Goal: Task Accomplishment & Management: Use online tool/utility

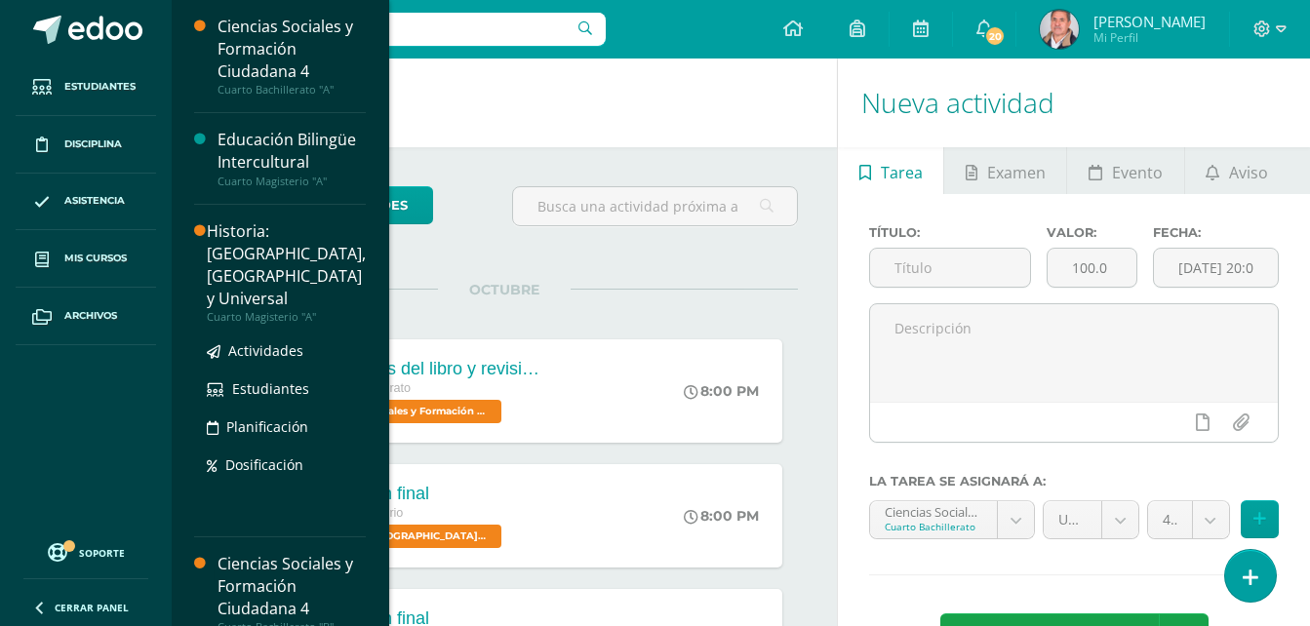
click at [250, 260] on div "Historia: [GEOGRAPHIC_DATA], [GEOGRAPHIC_DATA] y Universal" at bounding box center [286, 265] width 159 height 90
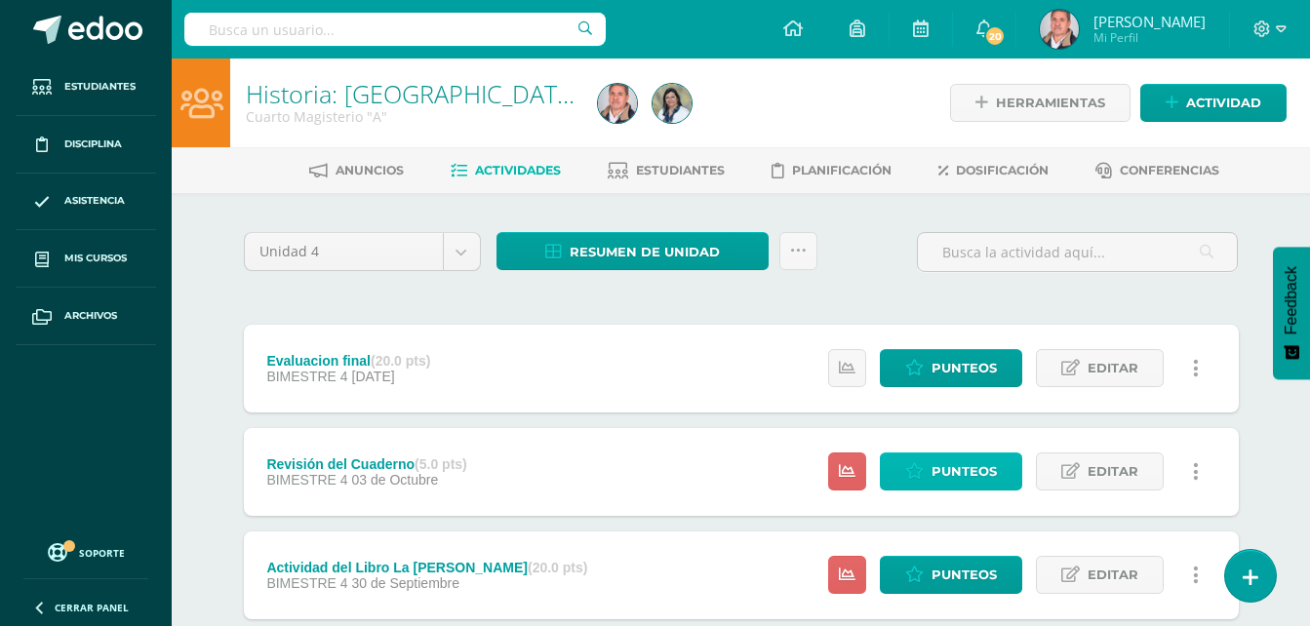
click at [937, 469] on span "Punteos" at bounding box center [963, 472] width 65 height 36
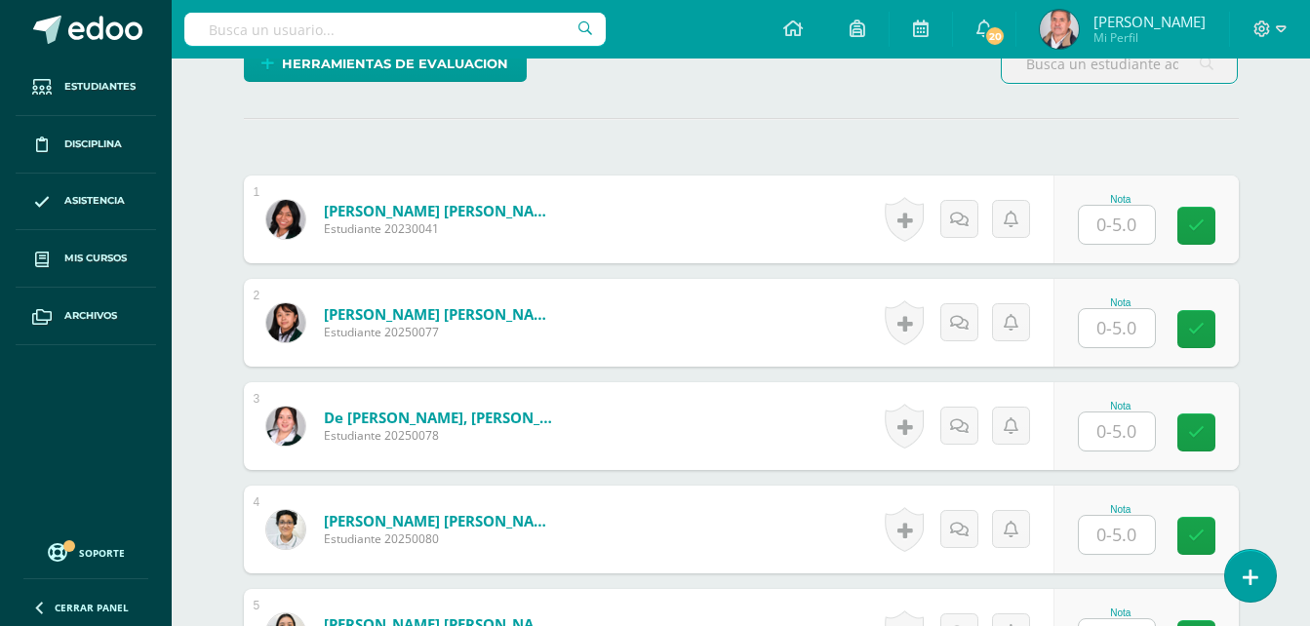
scroll to position [391, 0]
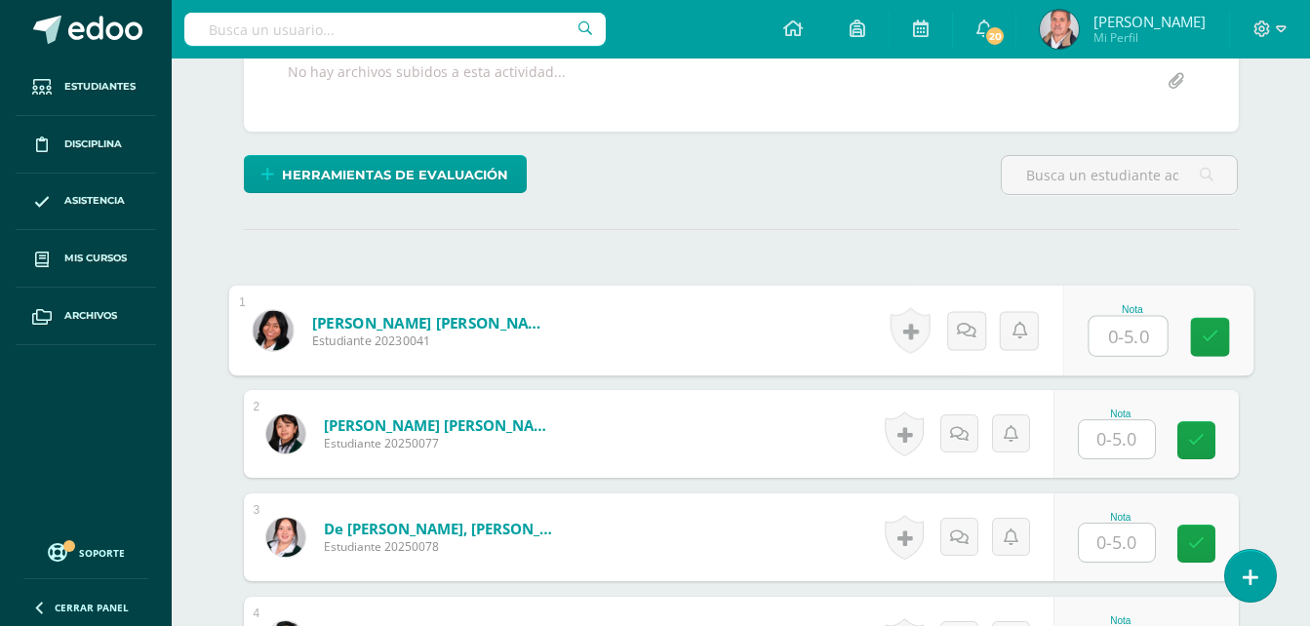
click at [1113, 337] on input "text" at bounding box center [1128, 336] width 78 height 39
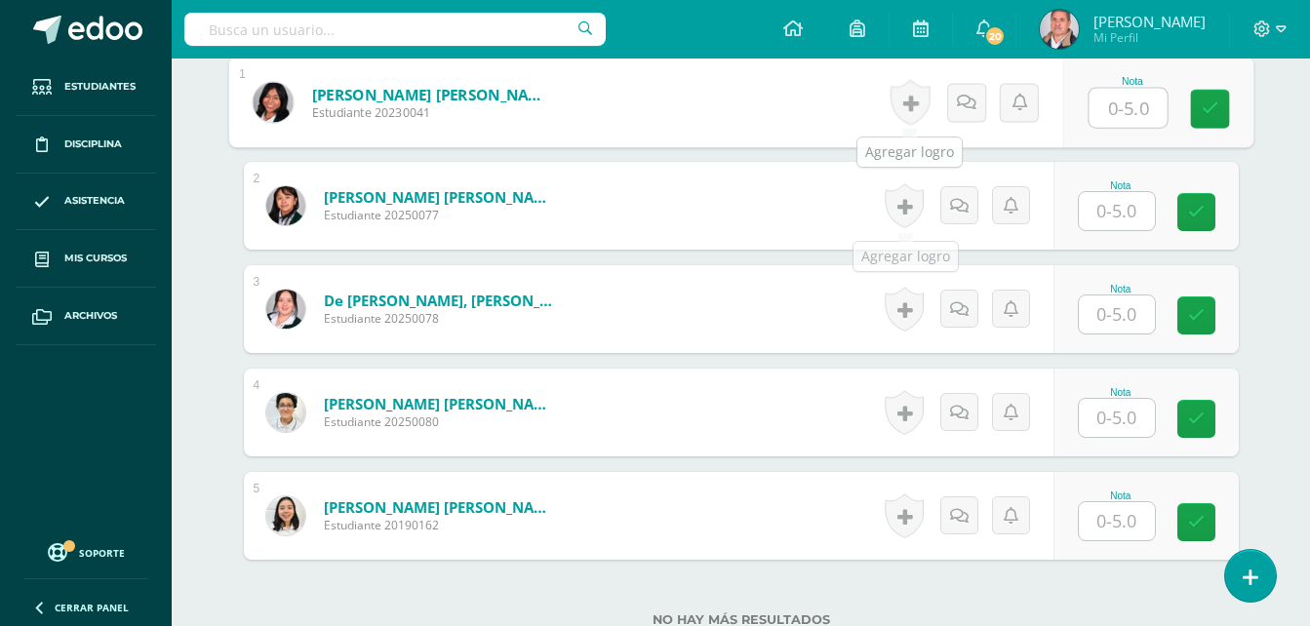
scroll to position [776, 0]
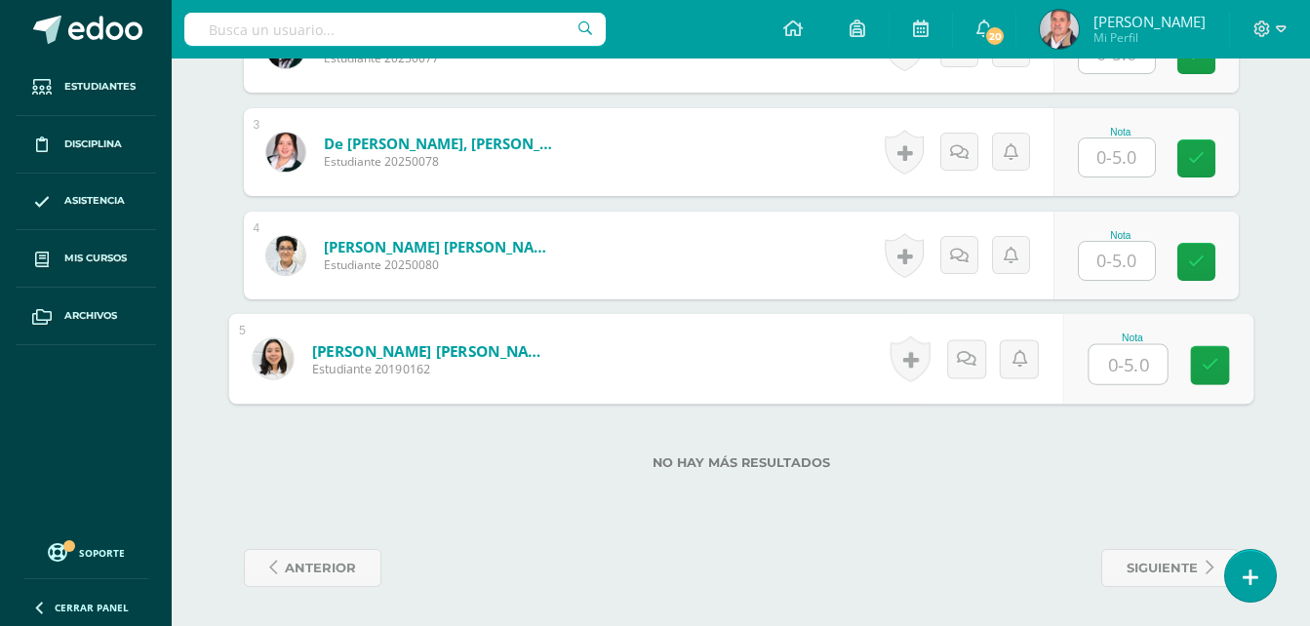
click at [1102, 356] on input "text" at bounding box center [1128, 364] width 78 height 39
type input "4"
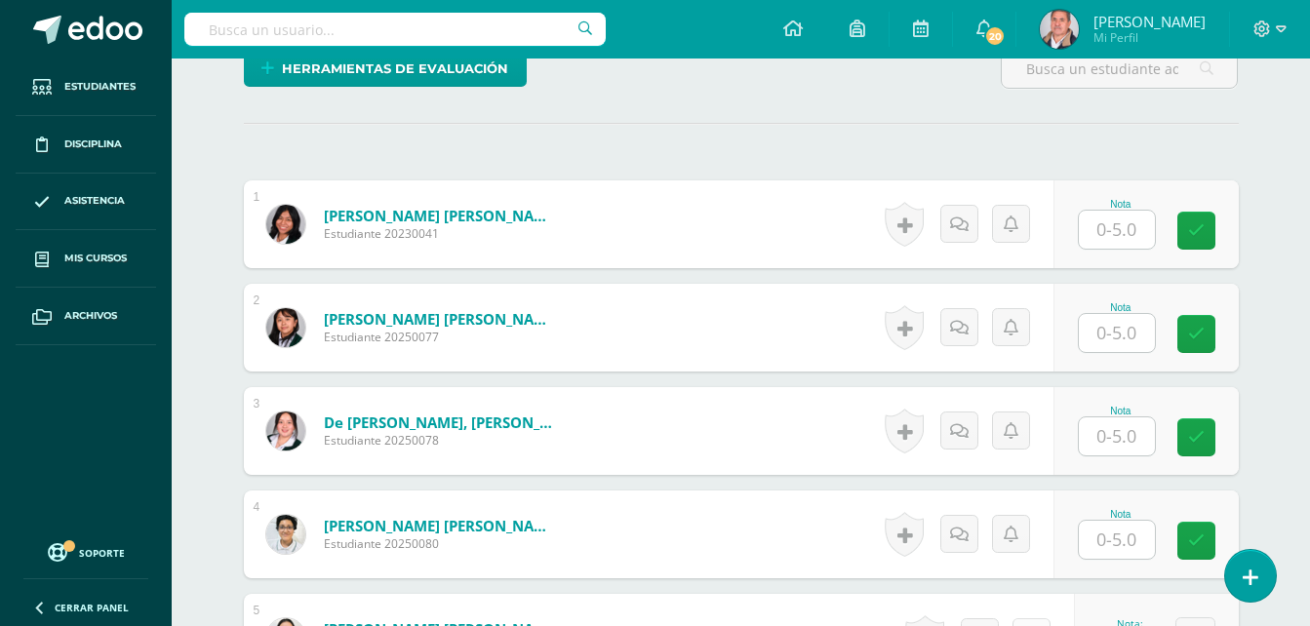
scroll to position [484, 0]
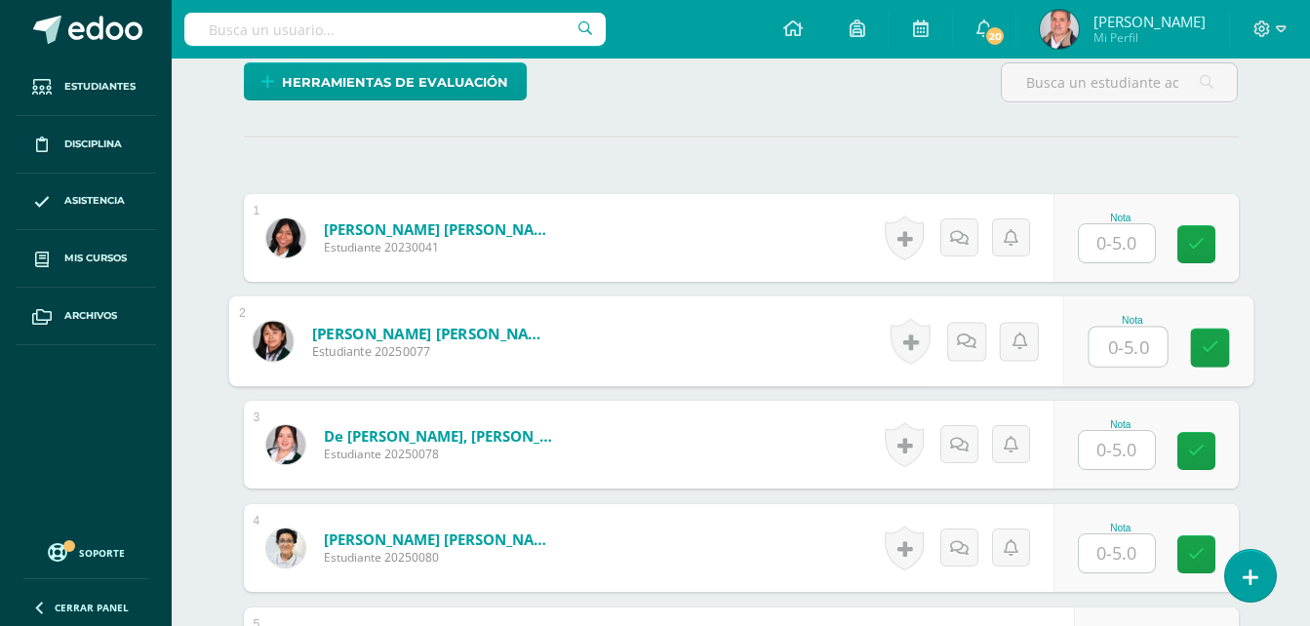
click at [1103, 345] on input "text" at bounding box center [1128, 347] width 78 height 39
type input "5"
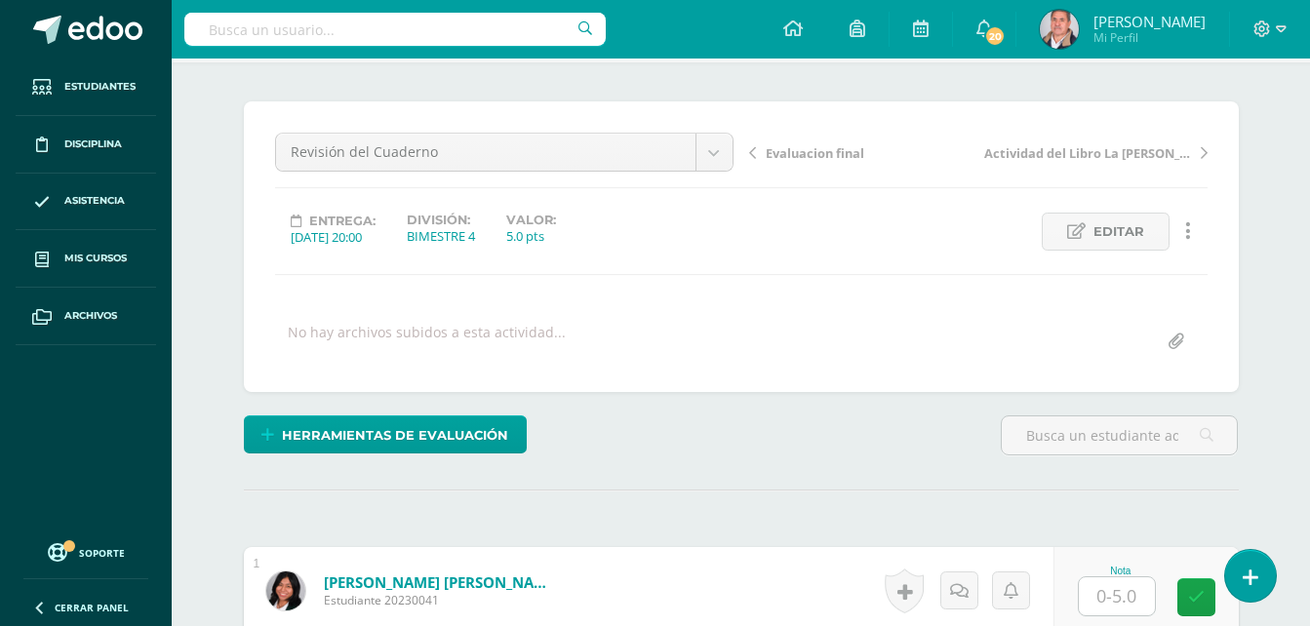
scroll to position [0, 0]
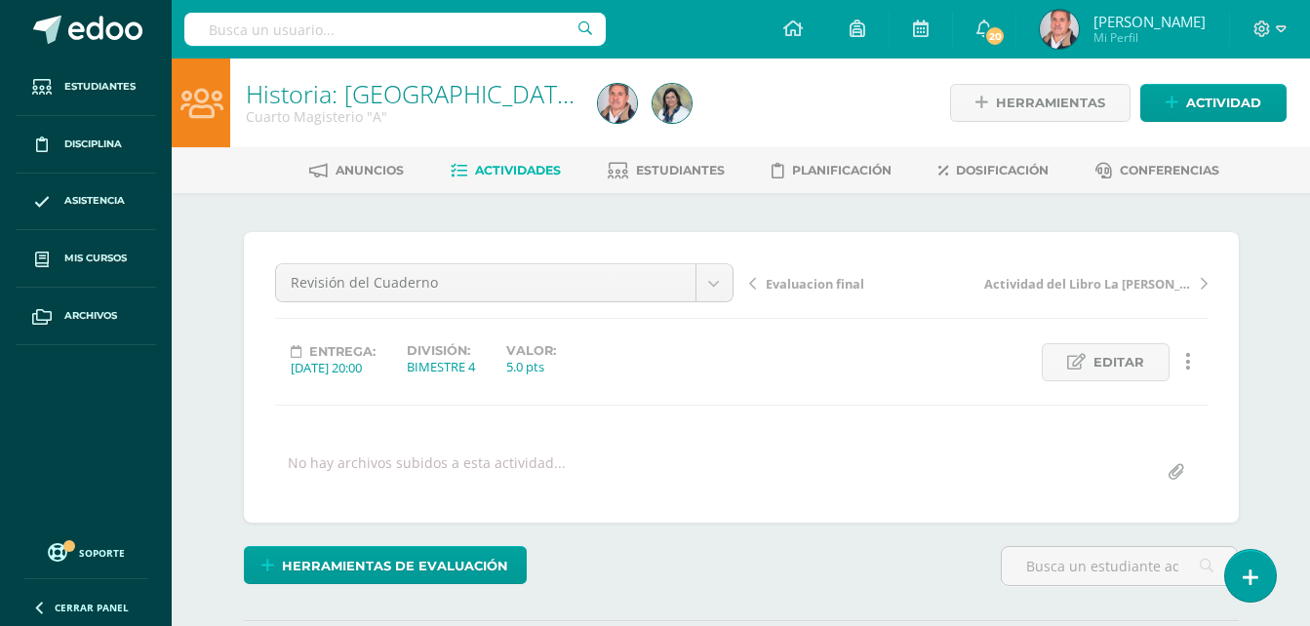
click at [532, 167] on span "Actividades" at bounding box center [518, 170] width 86 height 15
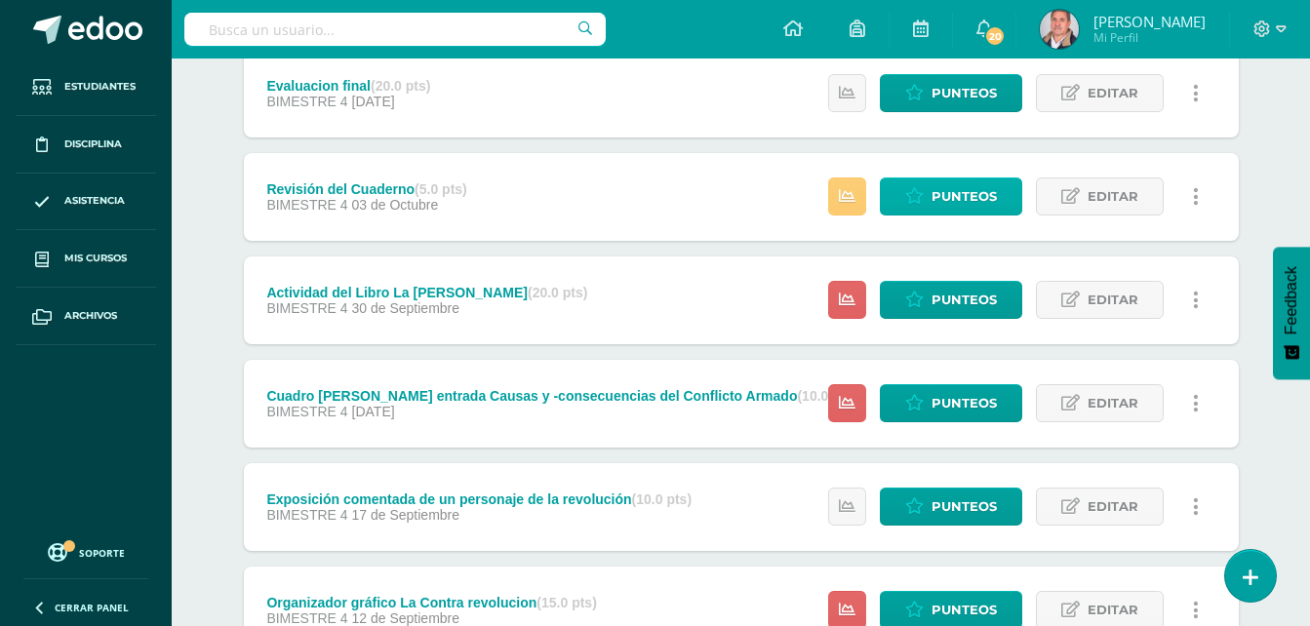
scroll to position [293, 0]
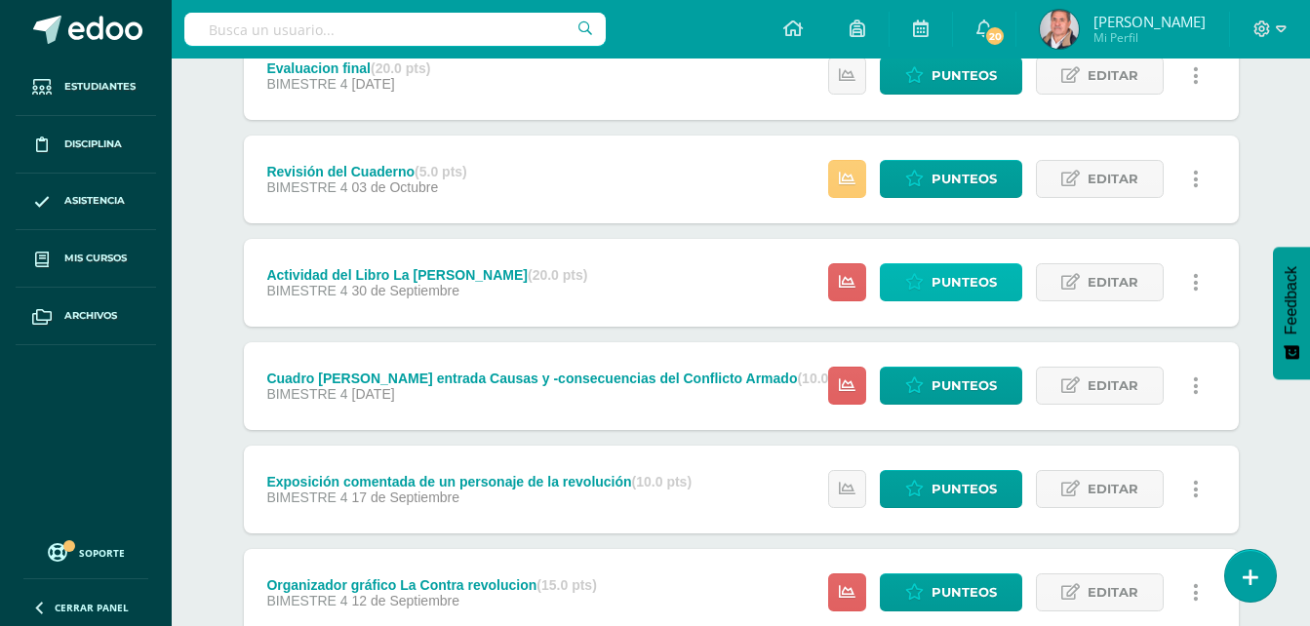
click at [936, 283] on span "Punteos" at bounding box center [963, 282] width 65 height 36
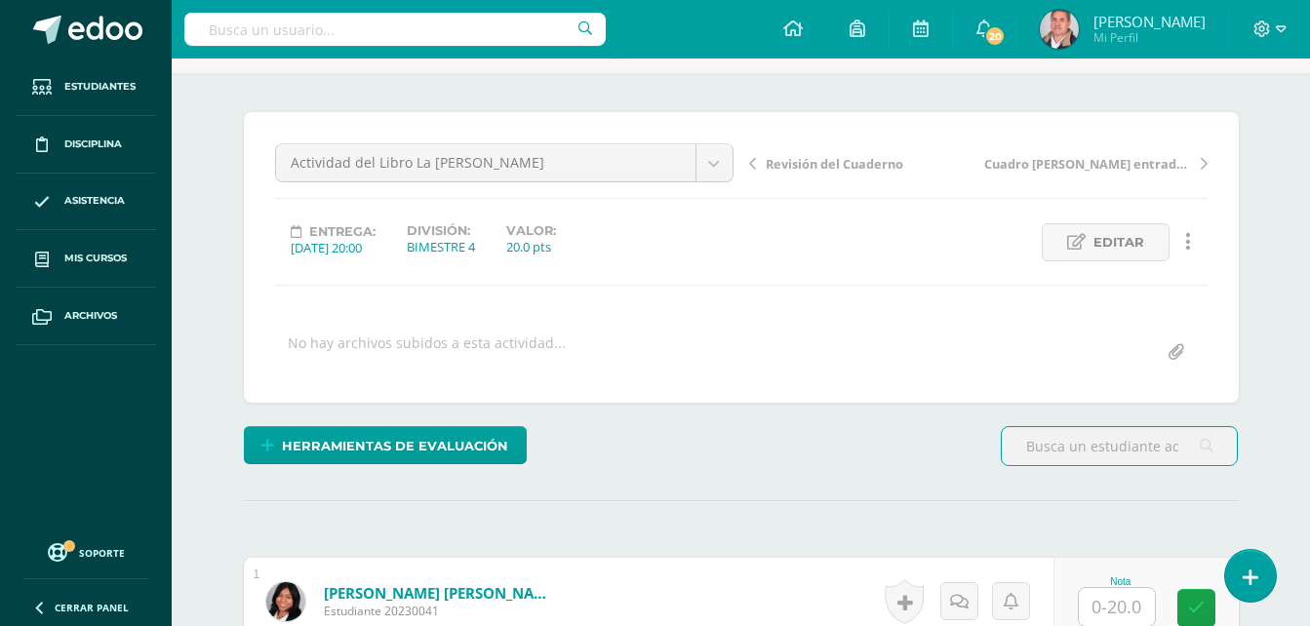
scroll to position [391, 0]
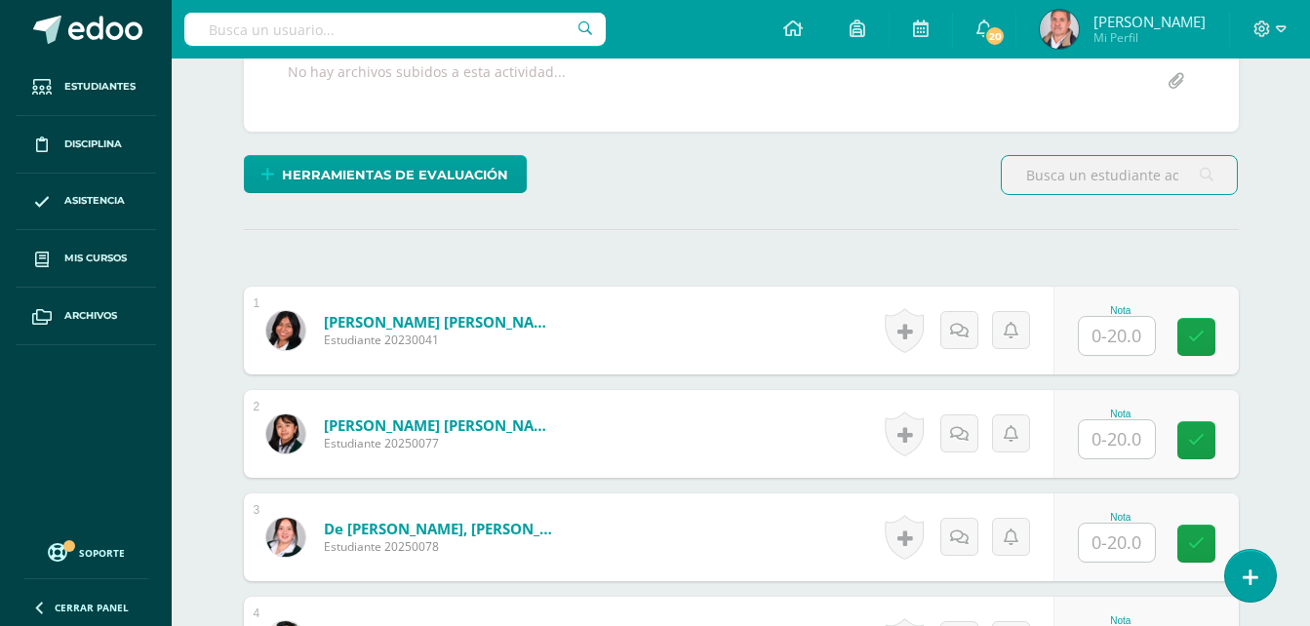
click at [1101, 337] on input "text" at bounding box center [1117, 336] width 76 height 38
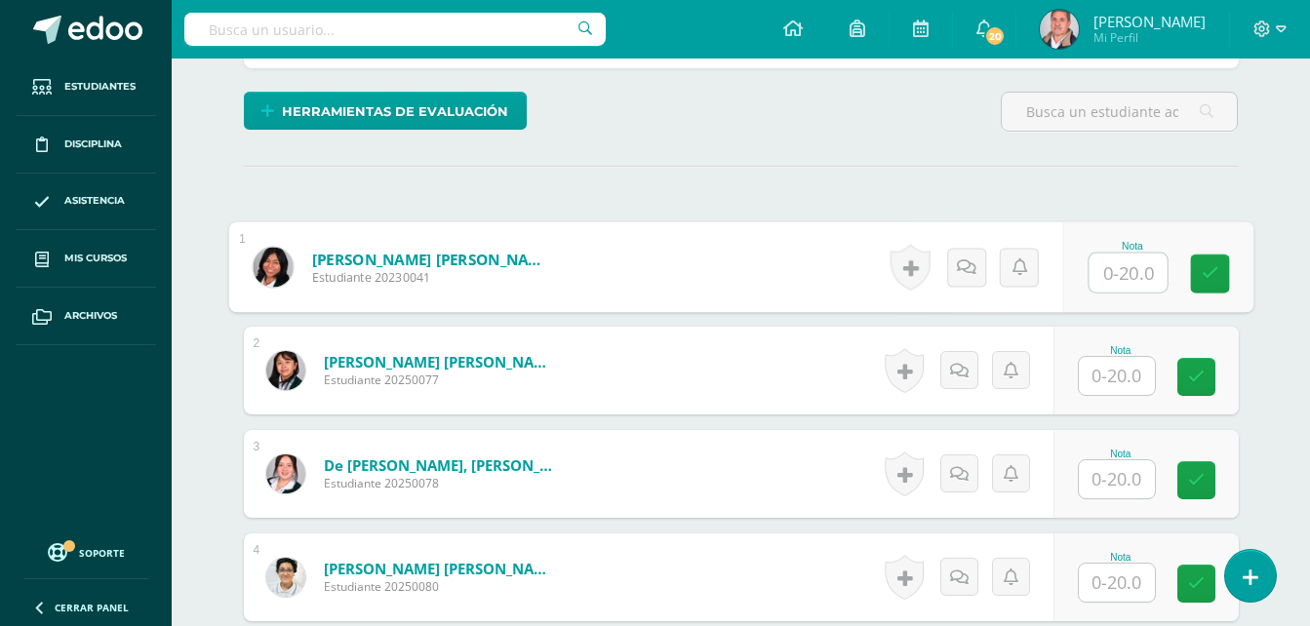
scroll to position [489, 0]
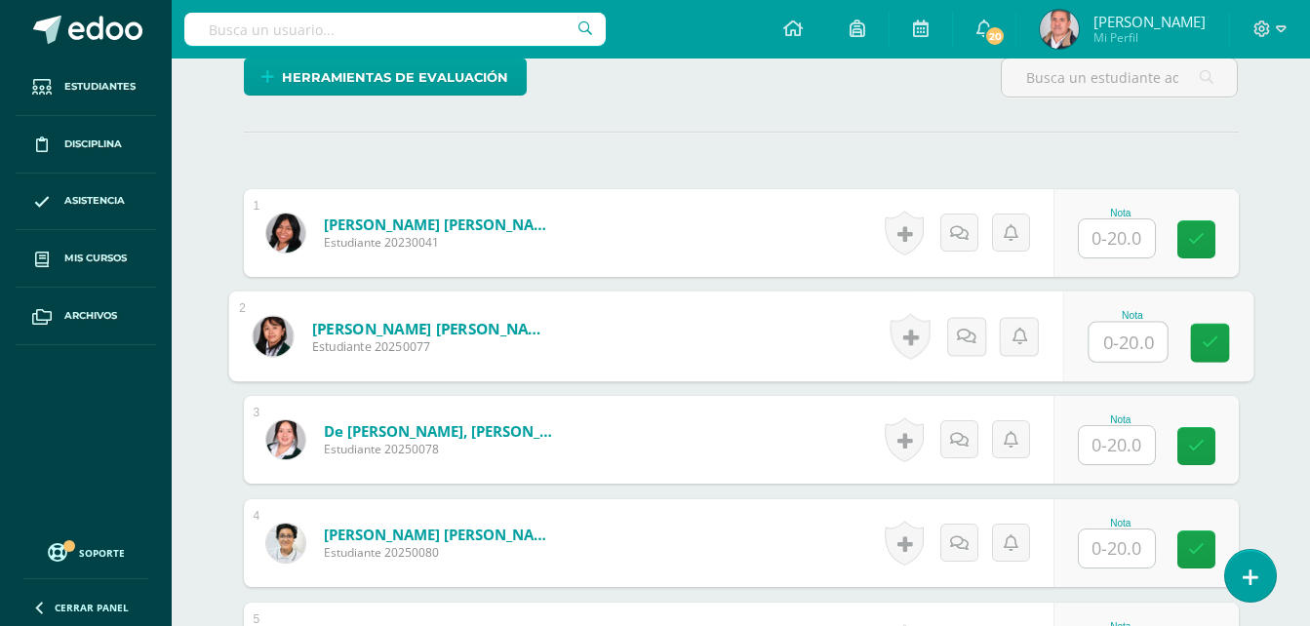
click at [1089, 341] on input "text" at bounding box center [1128, 342] width 78 height 39
type input "20"
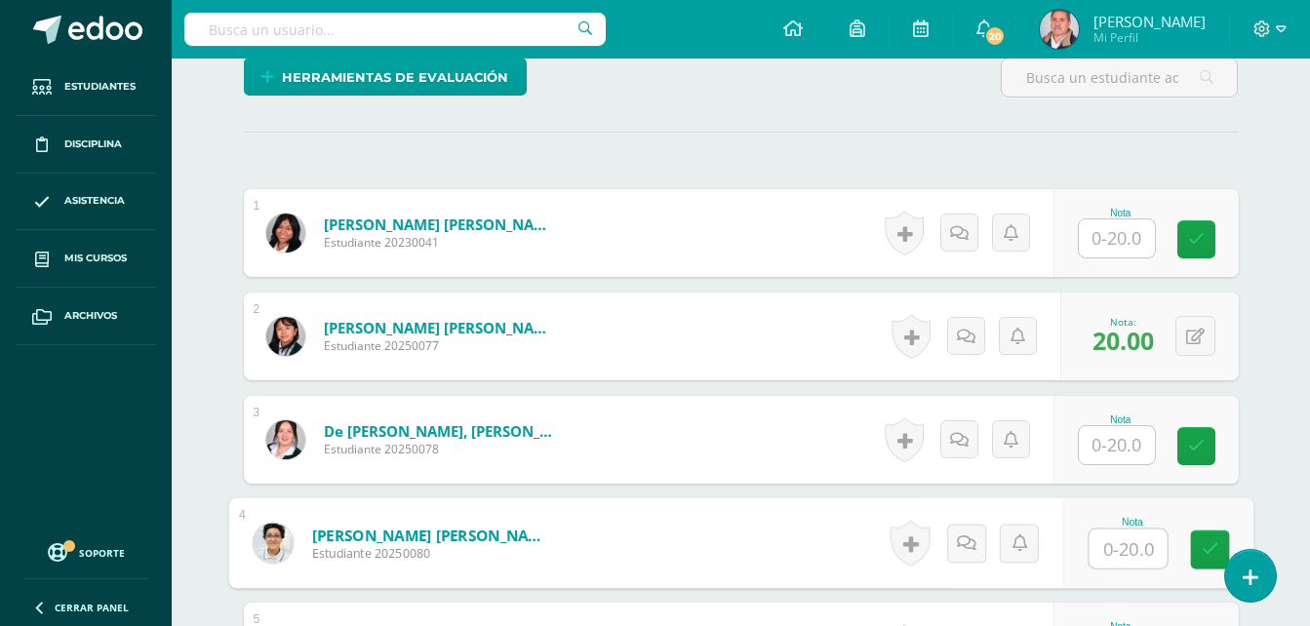
click at [1108, 540] on input "text" at bounding box center [1128, 549] width 78 height 39
type input "20"
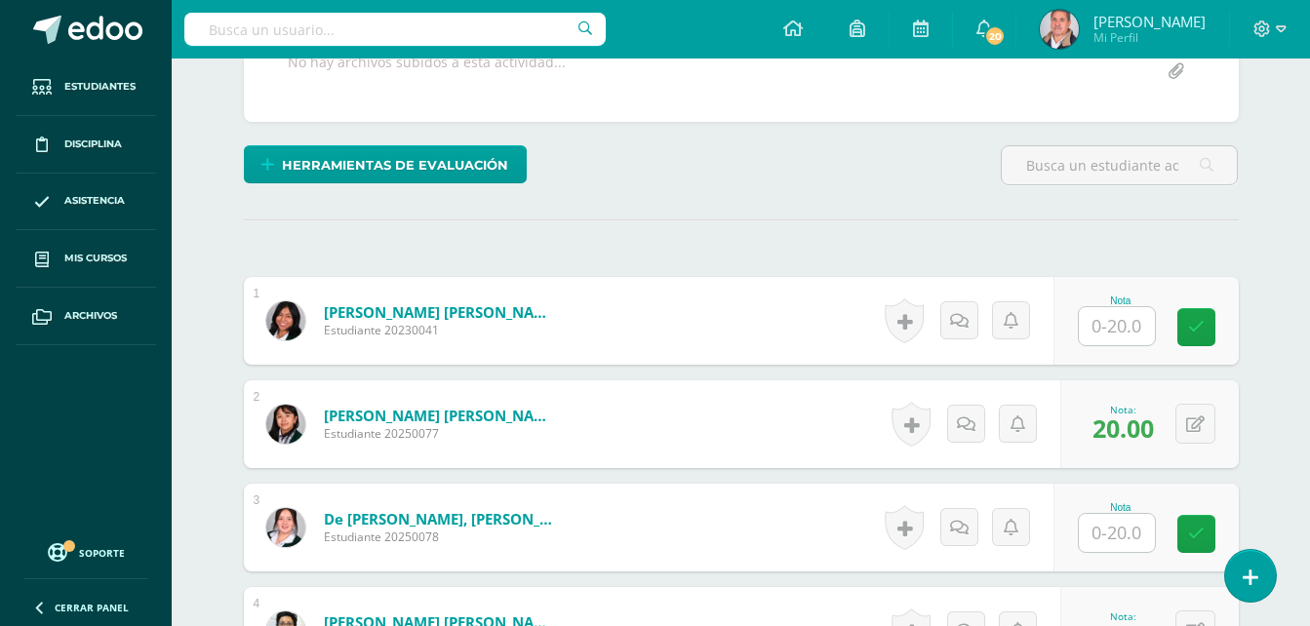
scroll to position [289, 0]
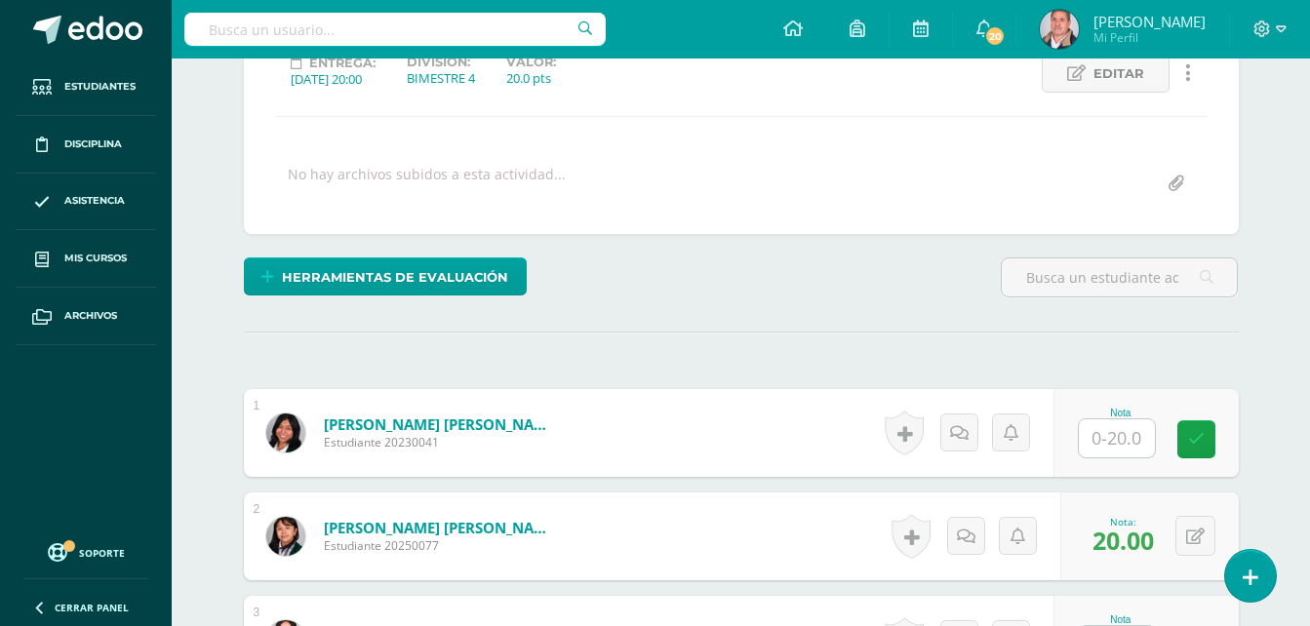
click at [1112, 440] on input "text" at bounding box center [1117, 438] width 76 height 38
click at [1198, 427] on icon at bounding box center [1195, 433] width 19 height 17
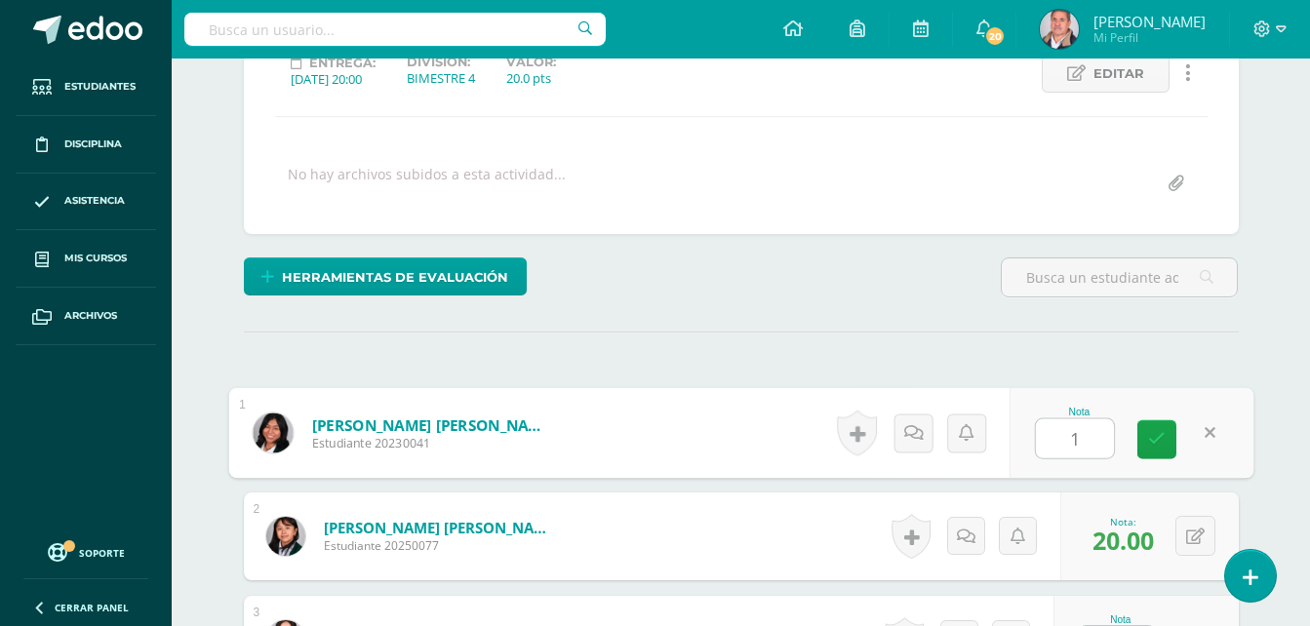
type input "19"
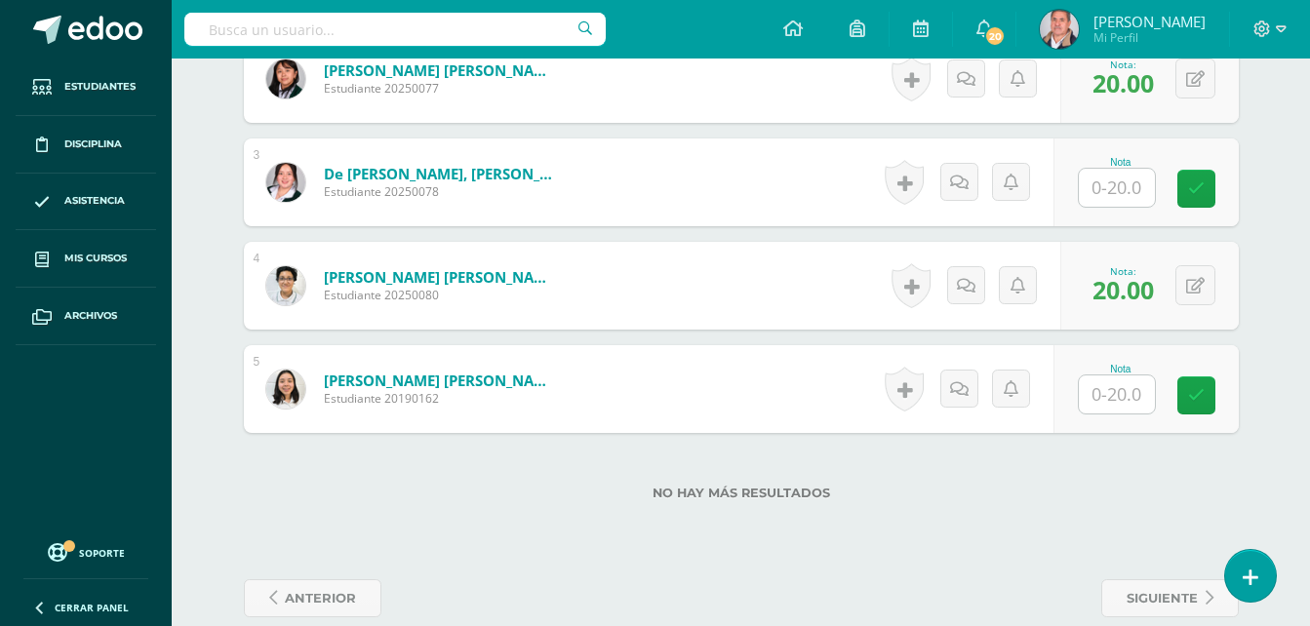
scroll to position [776, 0]
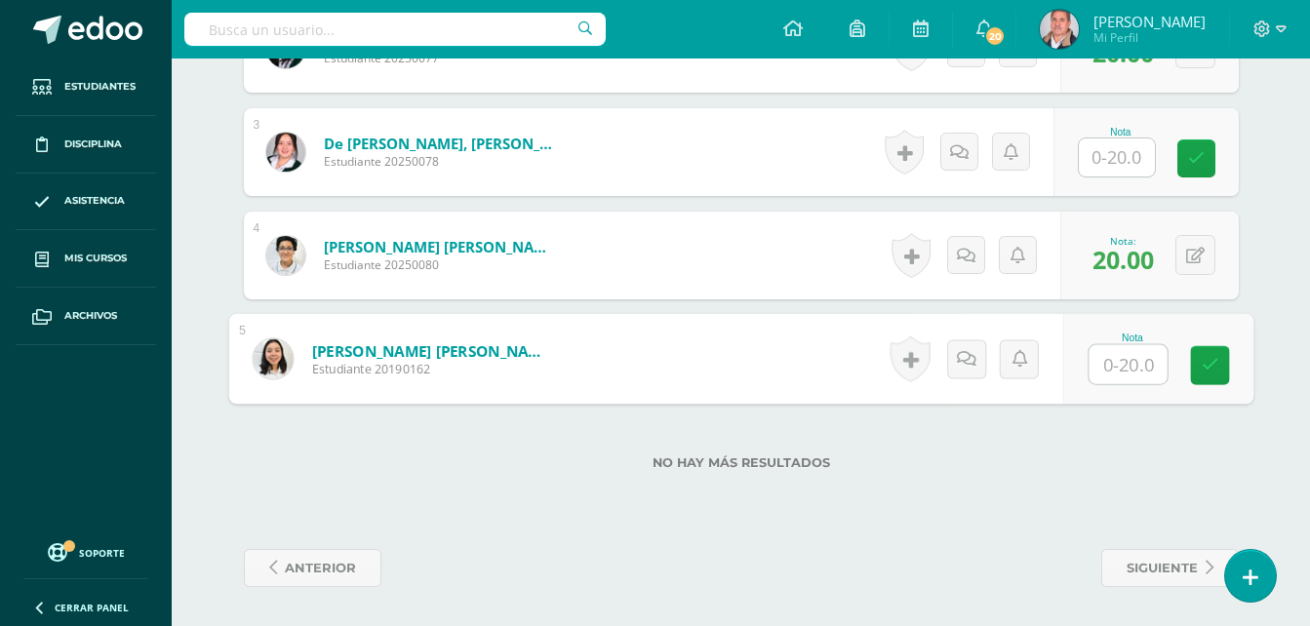
drag, startPoint x: 1113, startPoint y: 359, endPoint x: 1118, endPoint y: 370, distance: 11.8
click at [1118, 370] on input "text" at bounding box center [1128, 364] width 78 height 39
click at [1101, 151] on input "text" at bounding box center [1117, 158] width 76 height 38
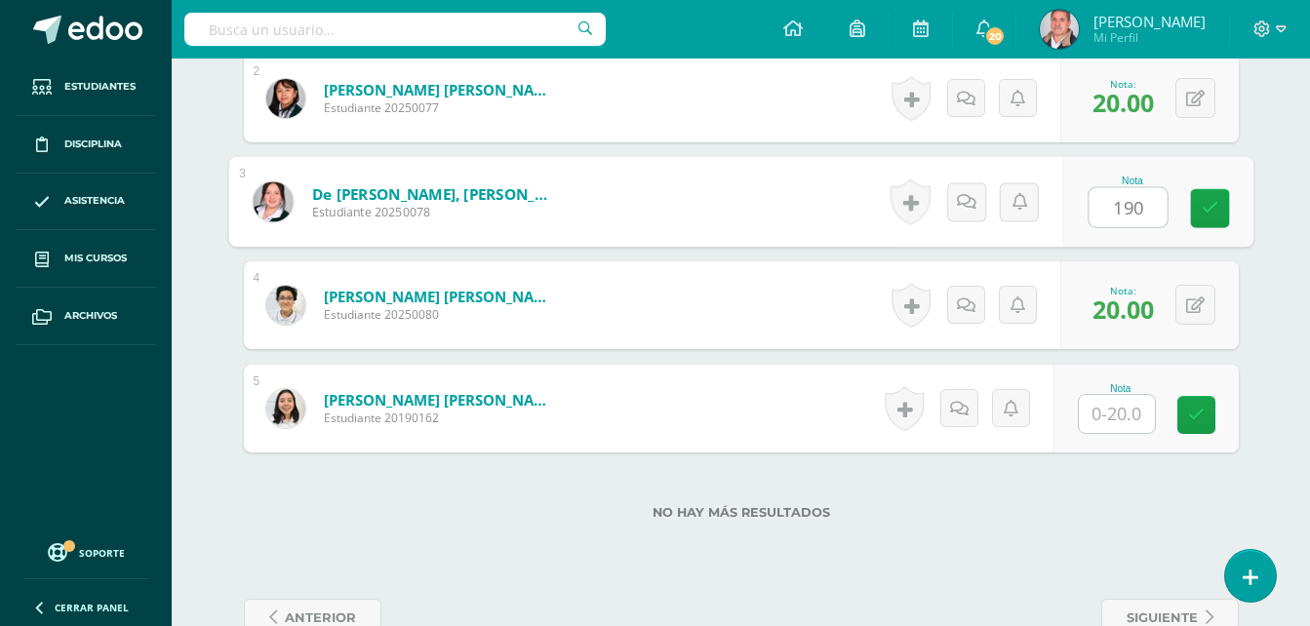
scroll to position [679, 0]
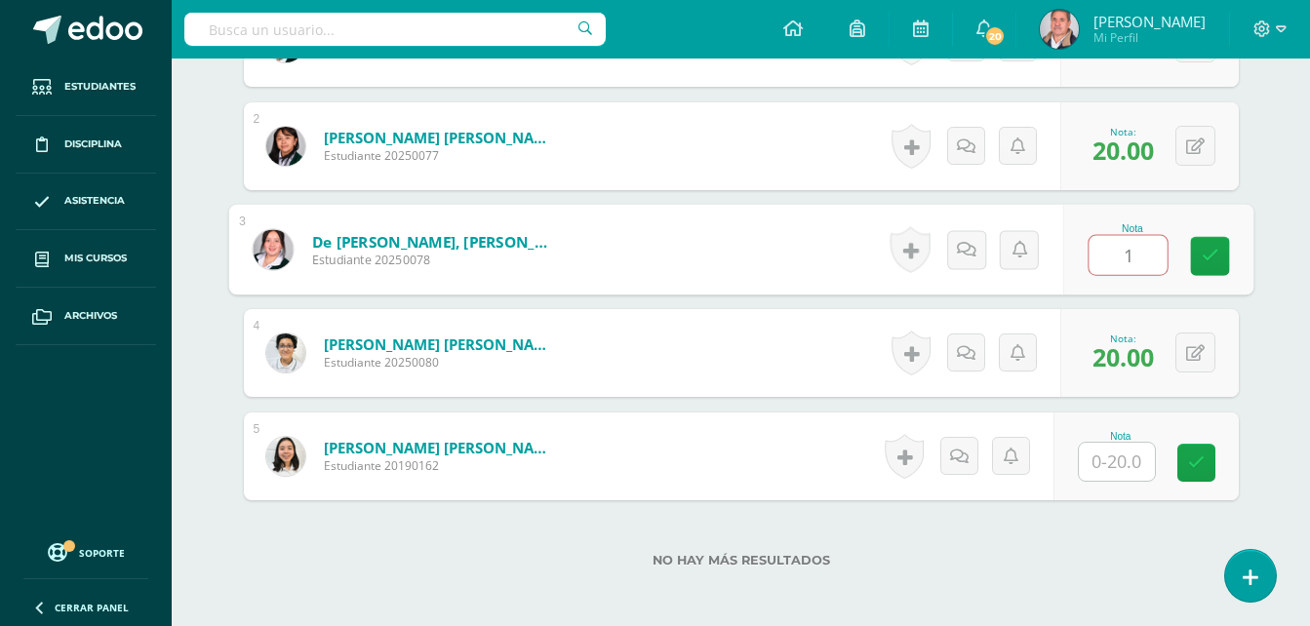
type input "19"
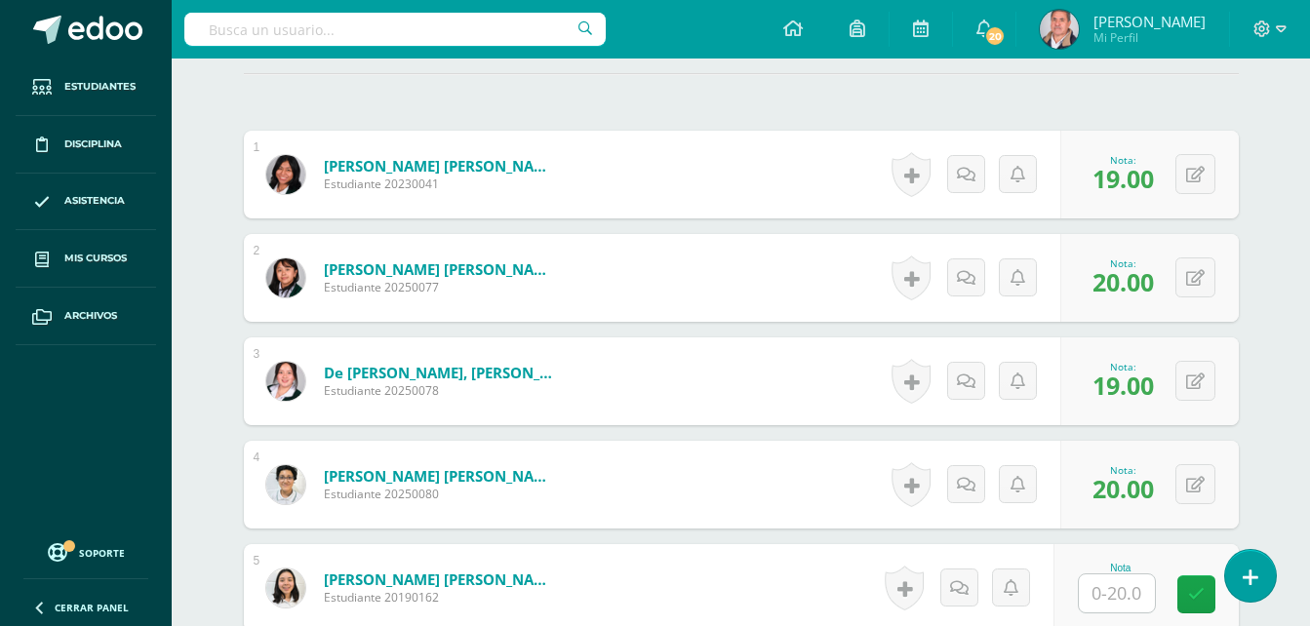
scroll to position [581, 0]
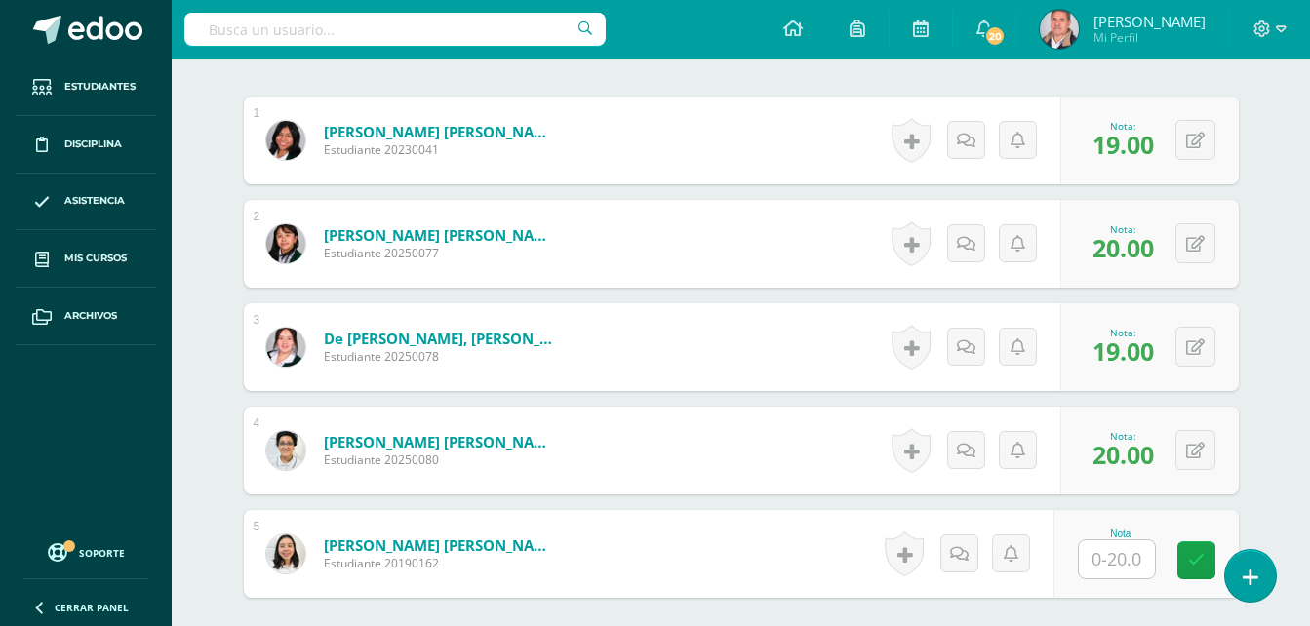
click at [1115, 547] on input "text" at bounding box center [1117, 559] width 76 height 38
type input "19"
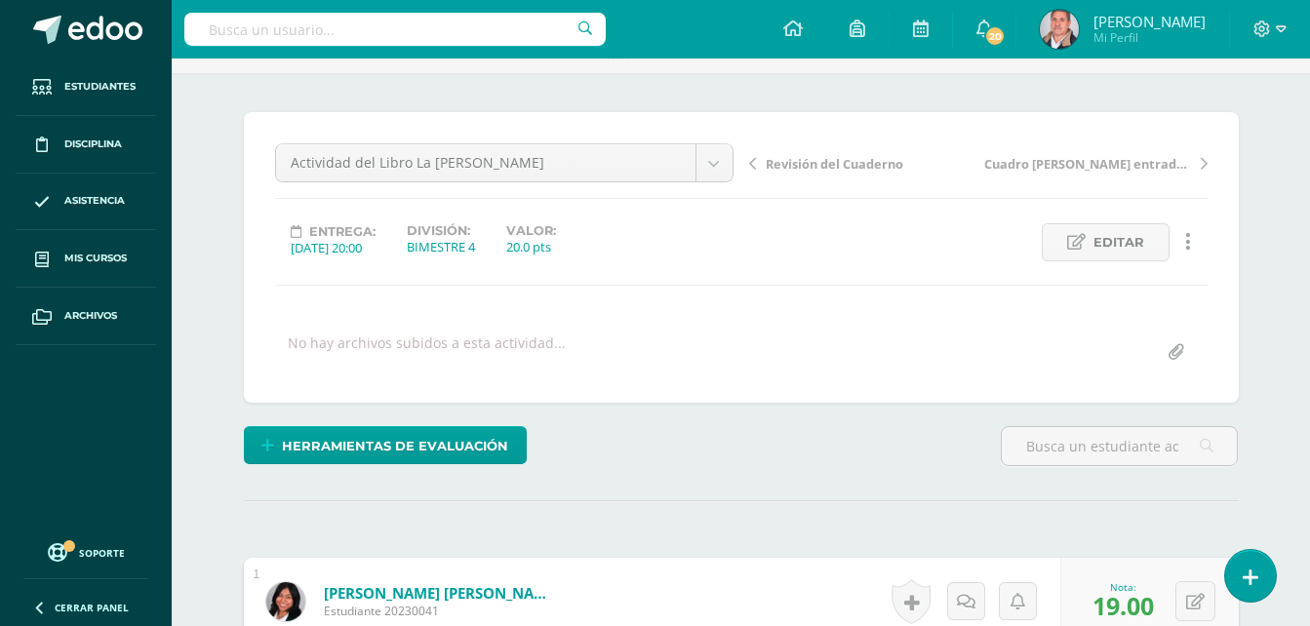
scroll to position [0, 0]
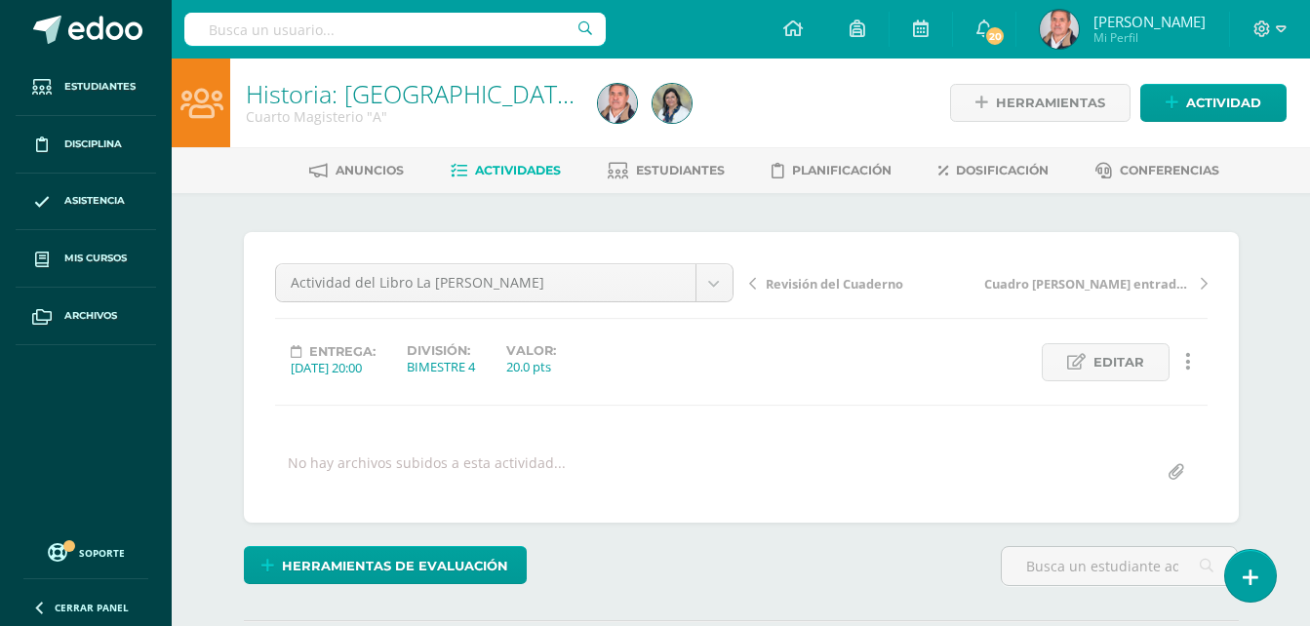
click at [503, 167] on span "Actividades" at bounding box center [518, 170] width 86 height 15
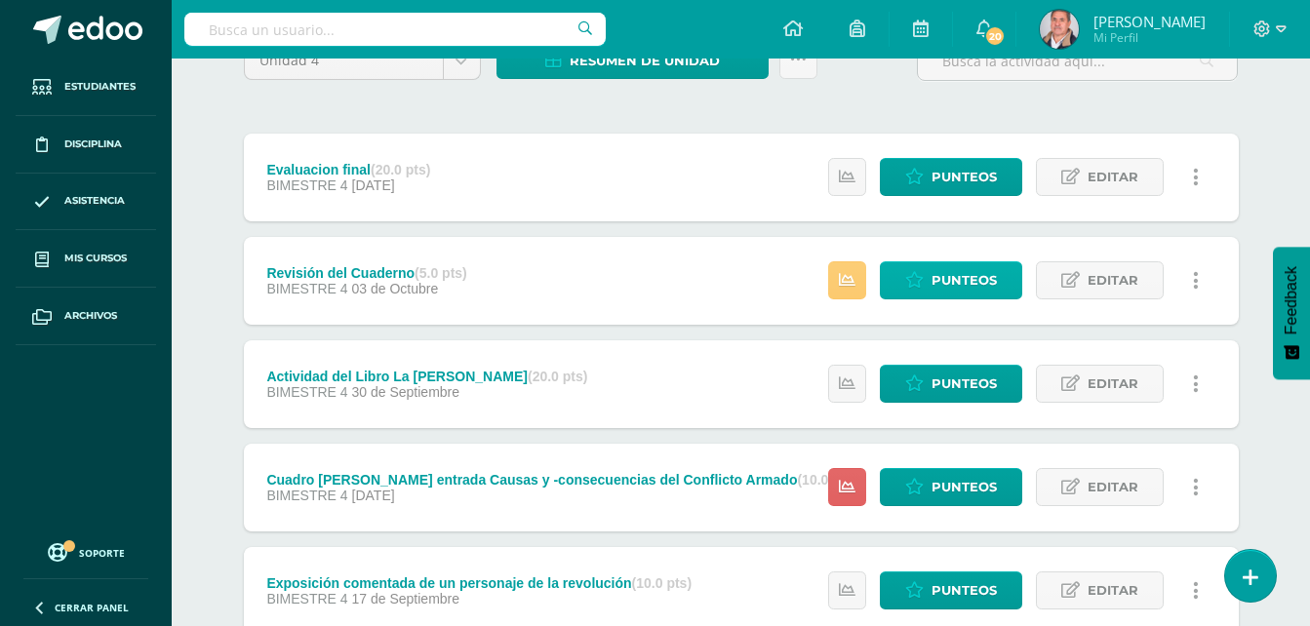
scroll to position [293, 0]
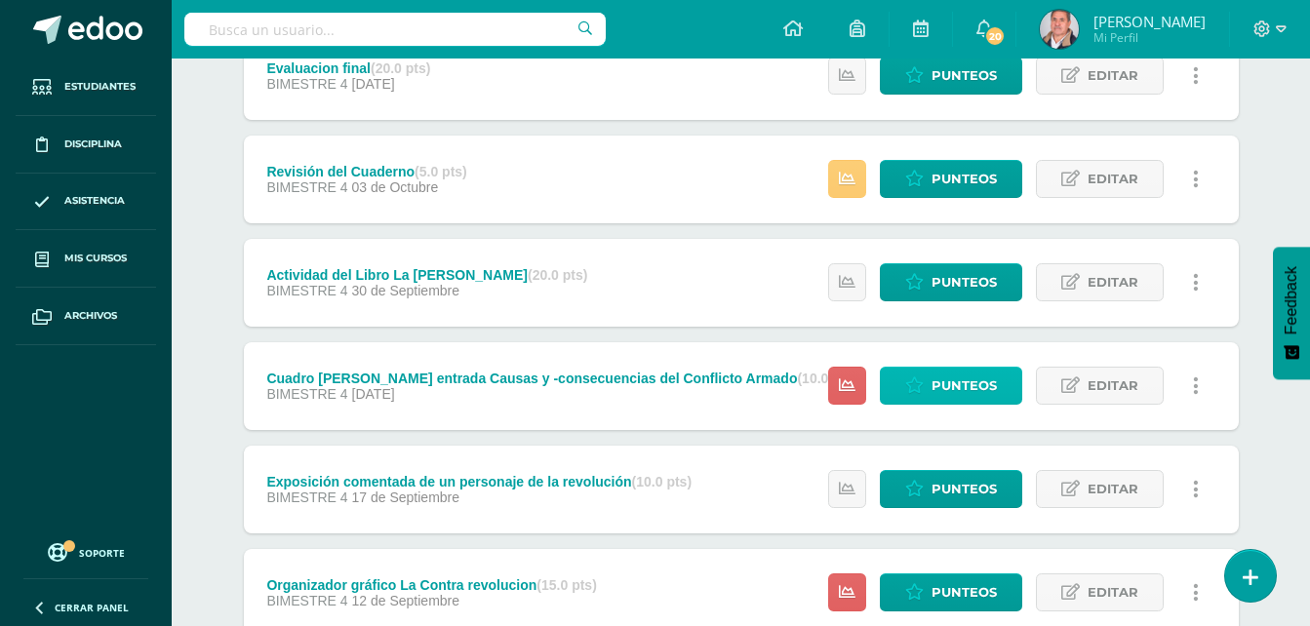
click at [952, 387] on span "Punteos" at bounding box center [963, 386] width 65 height 36
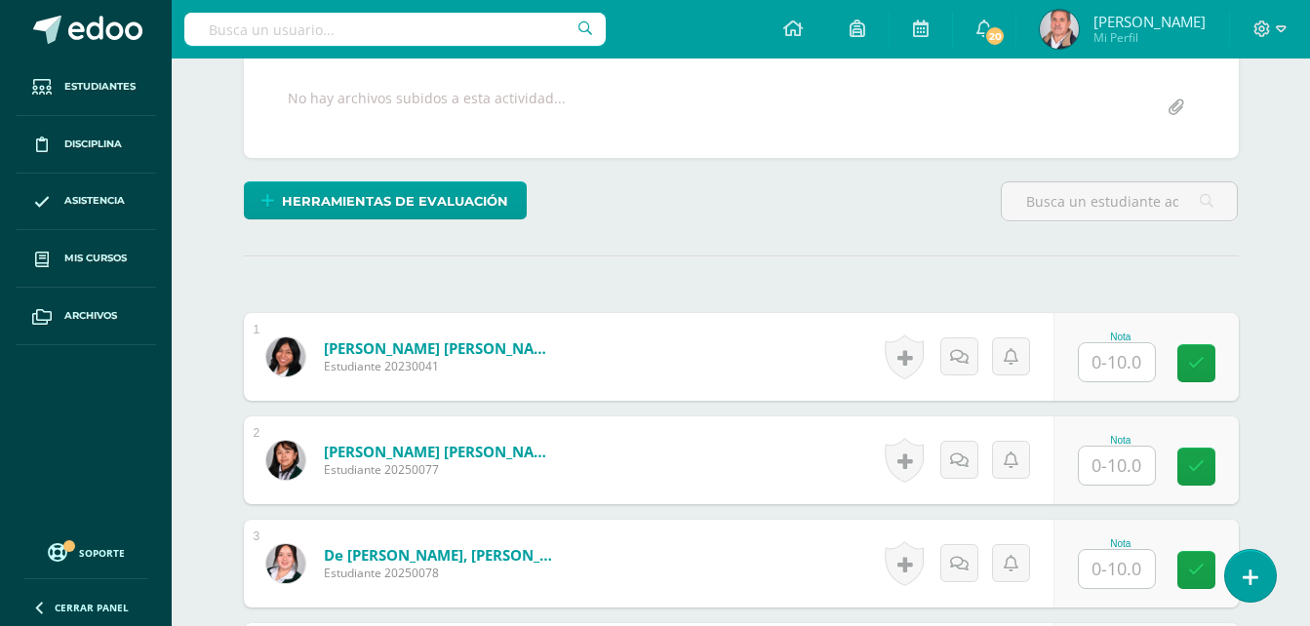
scroll to position [391, 0]
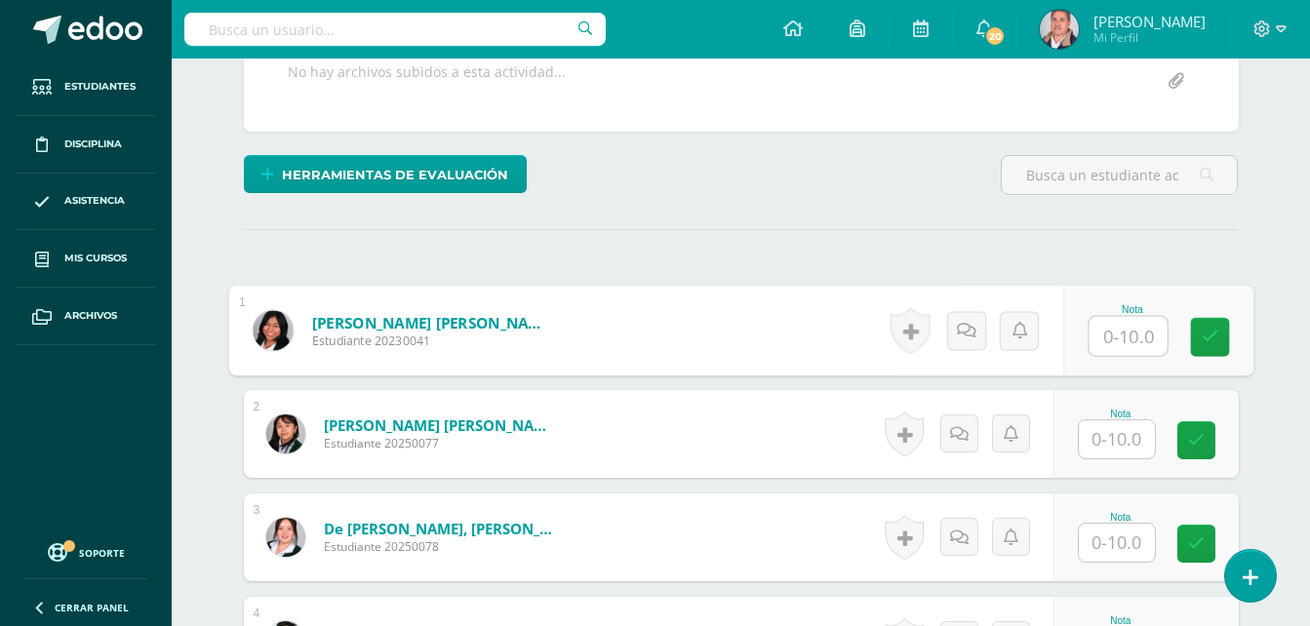
click at [1103, 334] on input "text" at bounding box center [1128, 336] width 78 height 39
type input "6"
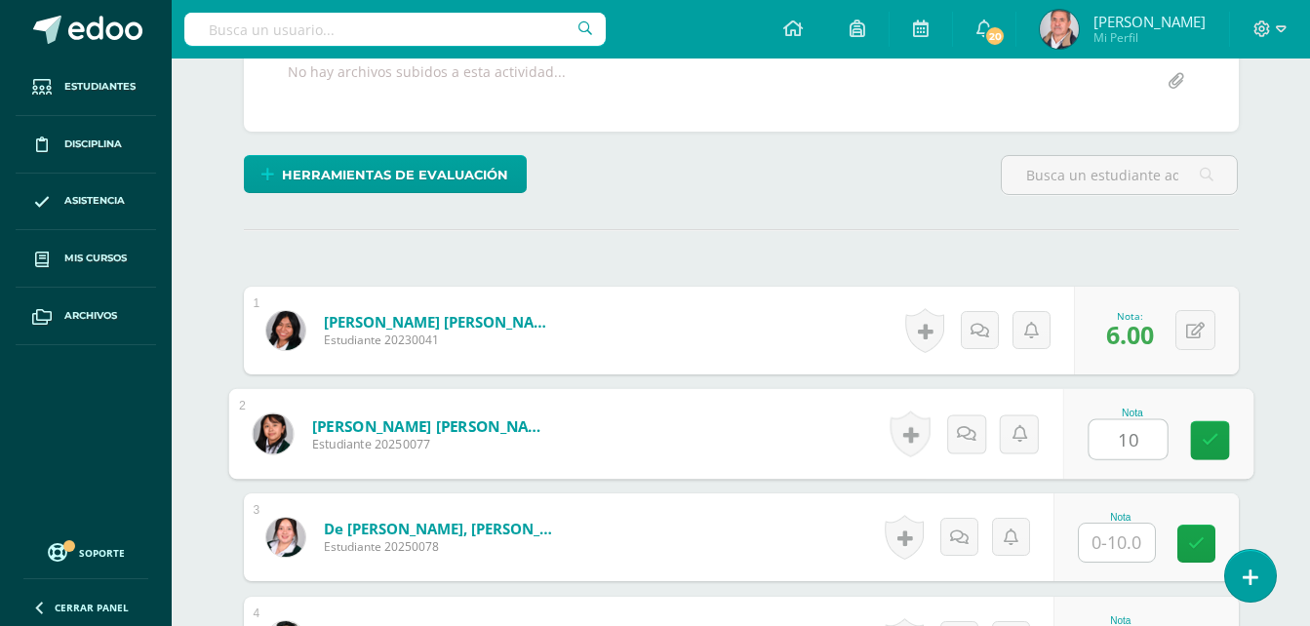
type input "10"
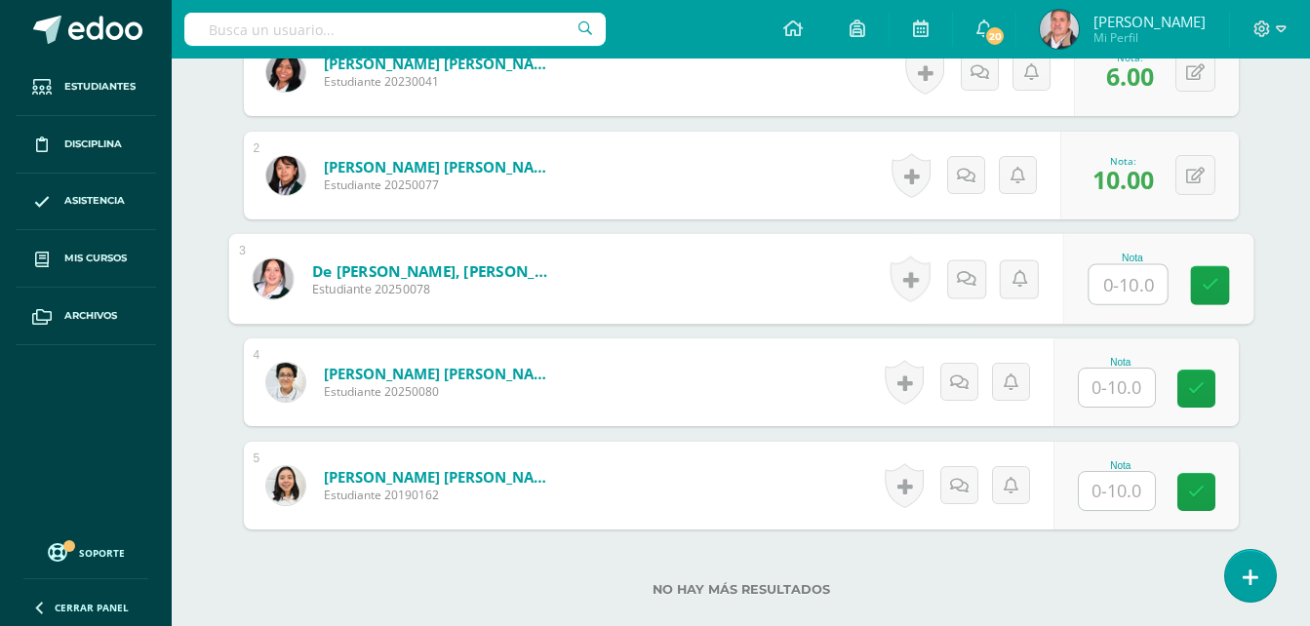
scroll to position [684, 0]
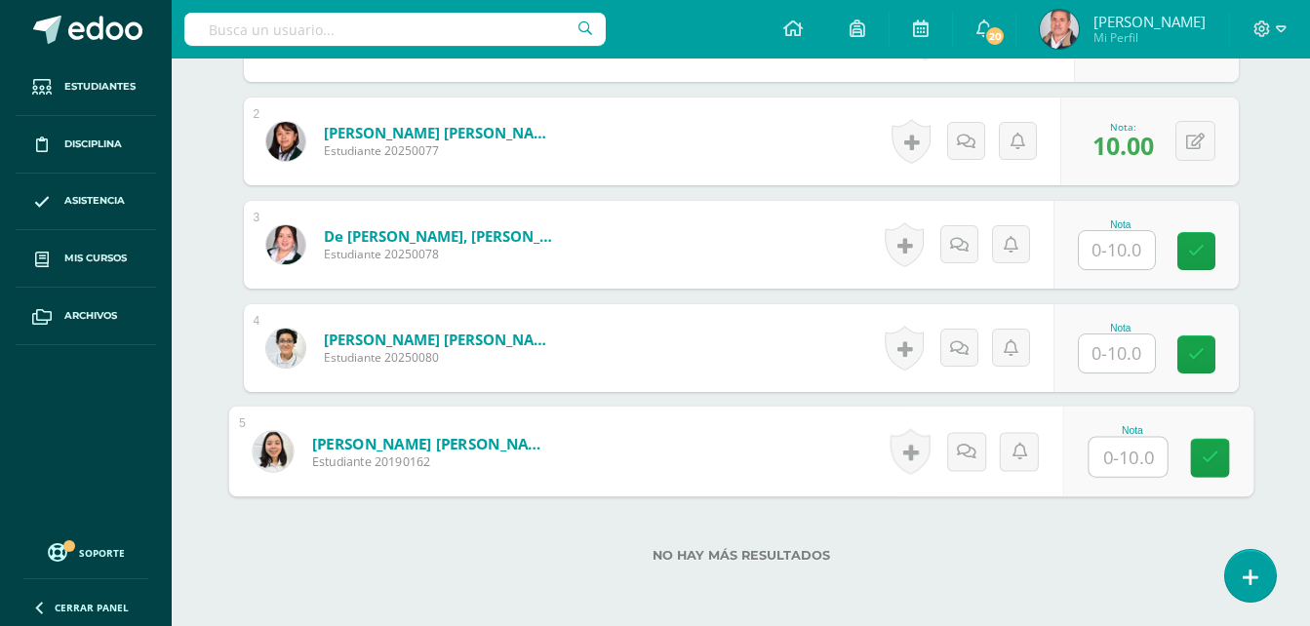
click at [1117, 446] on input "text" at bounding box center [1128, 457] width 78 height 39
type input "8"
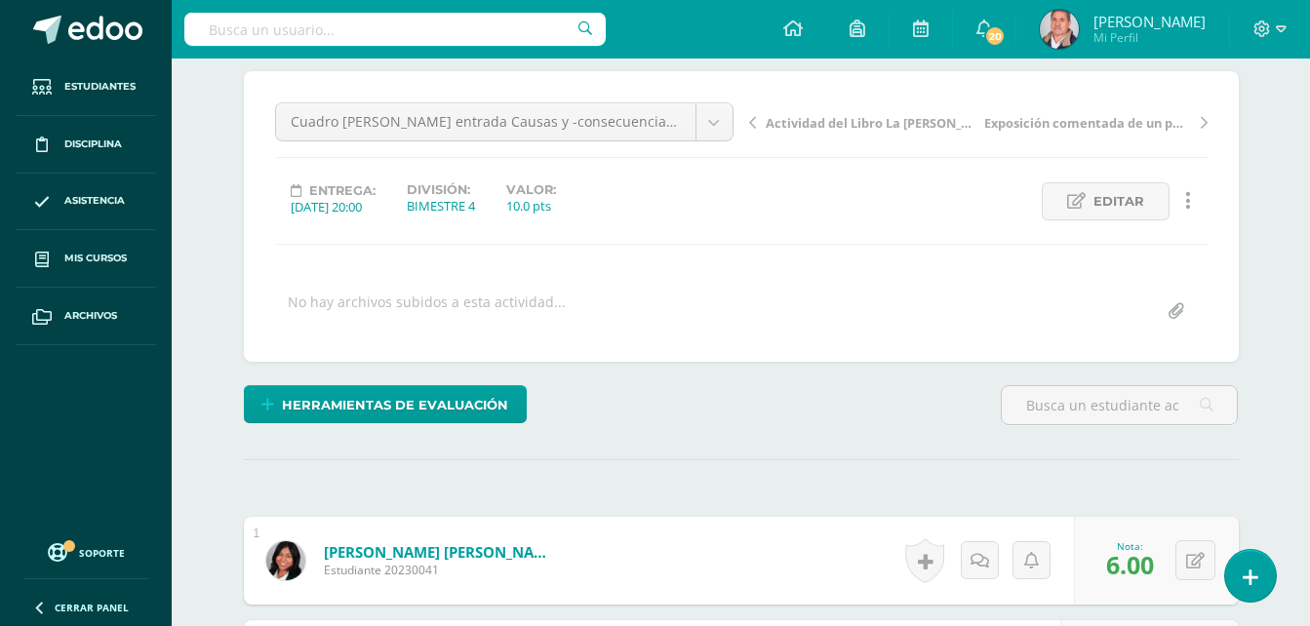
scroll to position [0, 0]
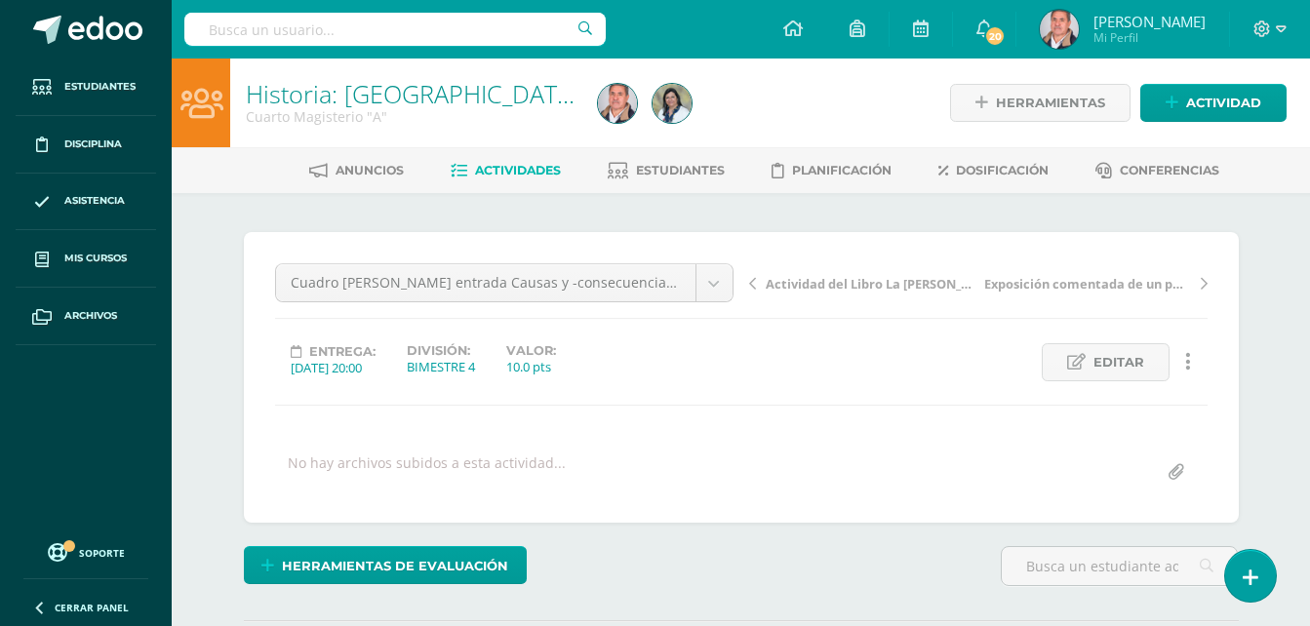
click at [509, 165] on span "Actividades" at bounding box center [518, 170] width 86 height 15
